Goal: Navigation & Orientation: Find specific page/section

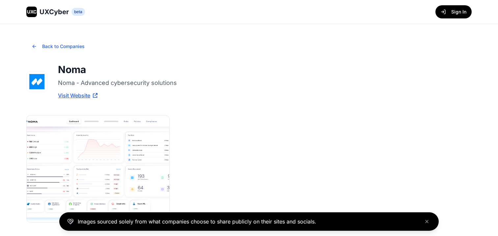
click at [55, 14] on span "UXCyber" at bounding box center [54, 11] width 29 height 9
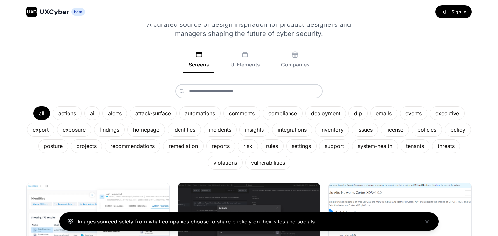
scroll to position [41, 0]
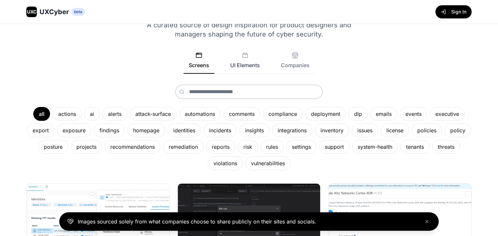
click at [237, 65] on button "UI Elements" at bounding box center [245, 63] width 40 height 22
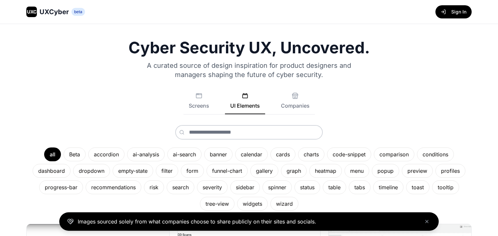
scroll to position [51, 0]
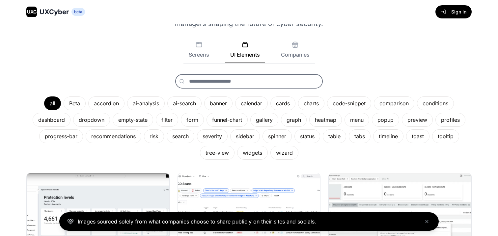
click at [228, 79] on input "text" at bounding box center [249, 81] width 148 height 14
type input "*"
click at [364, 117] on div "menu" at bounding box center [356, 120] width 25 height 14
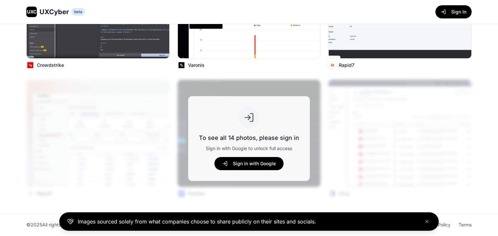
scroll to position [121, 0]
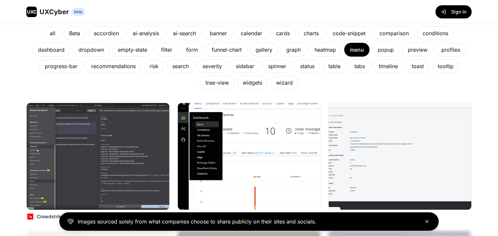
click at [430, 221] on button "Close banner" at bounding box center [427, 222] width 8 height 8
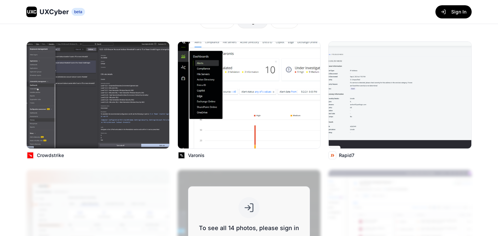
scroll to position [273, 0]
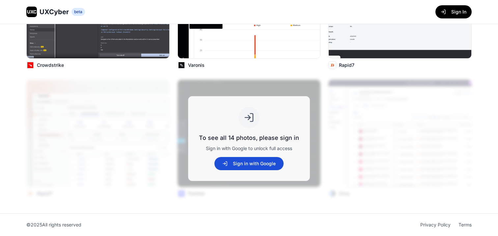
click at [251, 159] on button "Sign in with Google" at bounding box center [248, 163] width 69 height 13
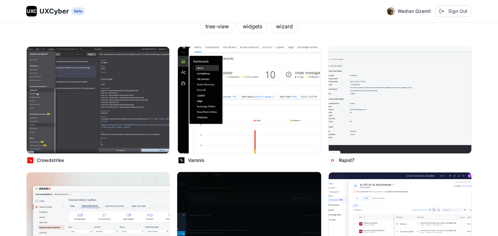
scroll to position [168, 0]
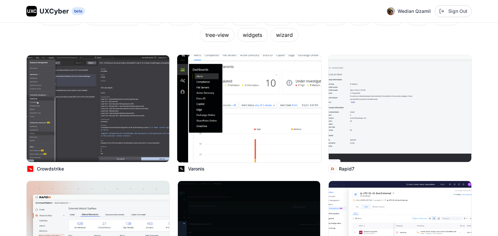
click at [268, 95] on img at bounding box center [249, 109] width 144 height 108
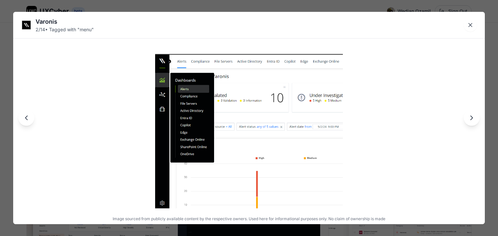
click at [131, 96] on div at bounding box center [249, 118] width 472 height 212
click at [468, 24] on icon "Close lightbox" at bounding box center [470, 25] width 7 height 7
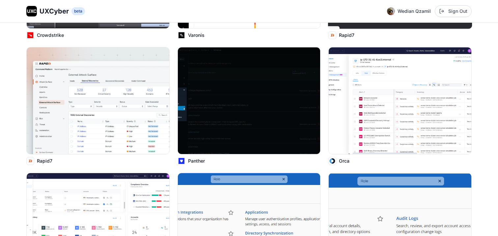
scroll to position [302, 0]
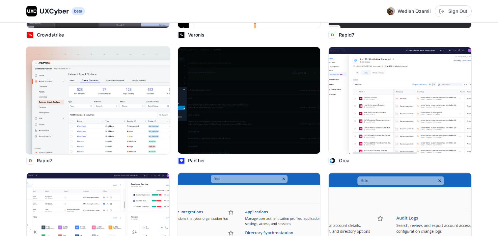
click at [127, 105] on img at bounding box center [98, 100] width 144 height 108
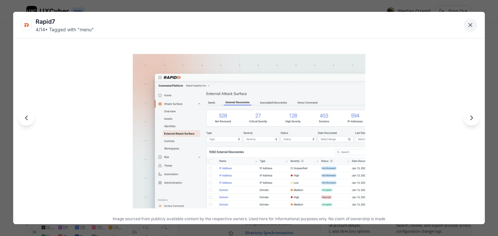
click at [472, 24] on icon "Close lightbox" at bounding box center [470, 25] width 7 height 7
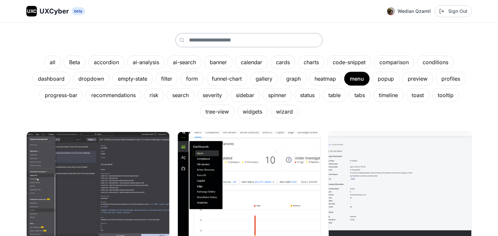
scroll to position [97, 0]
